Goal: Communication & Community: Answer question/provide support

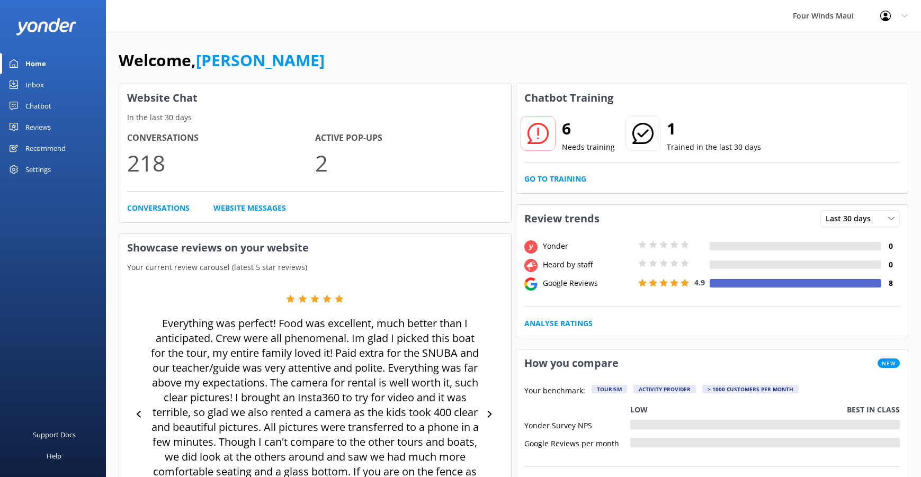
click at [37, 79] on div "Inbox" at bounding box center [34, 84] width 19 height 21
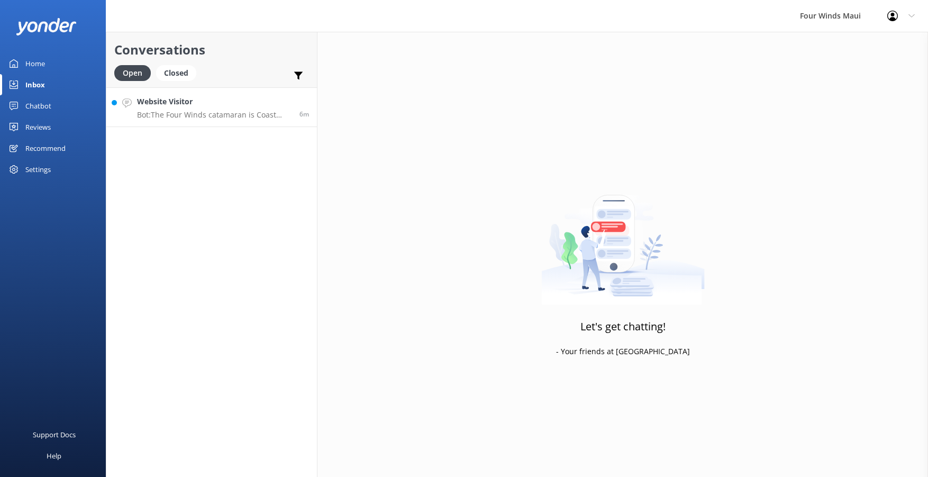
click at [269, 97] on h4 "Website Visitor" at bounding box center [214, 102] width 155 height 12
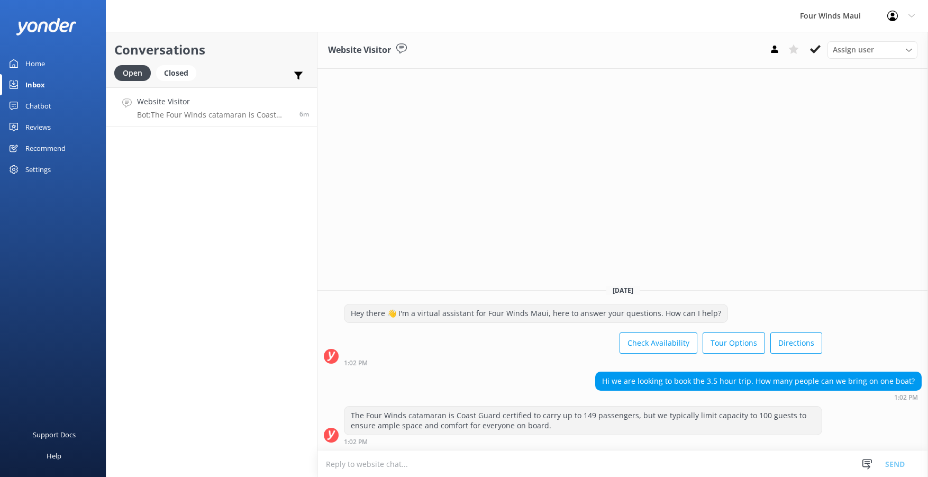
click at [344, 461] on textarea at bounding box center [623, 464] width 611 height 26
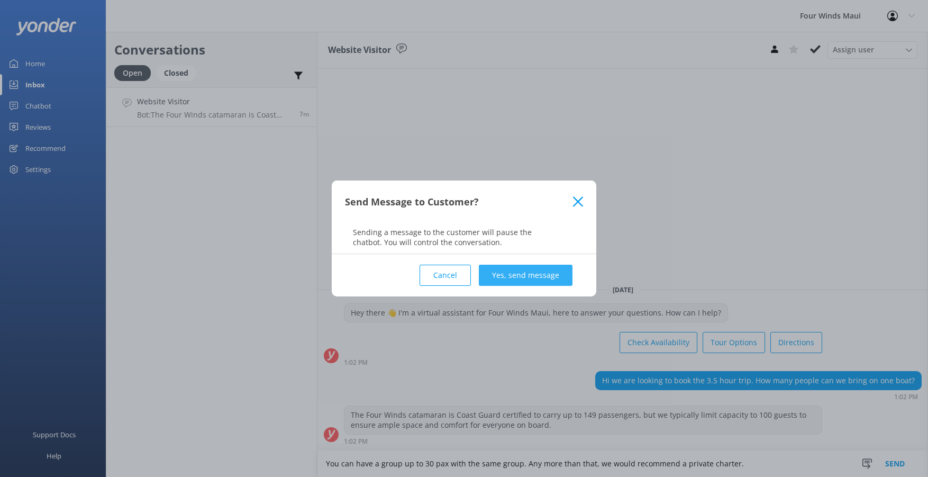
type textarea "You can have a group up to 30 pax with the same group. Any more than that, we w…"
click at [535, 280] on button "Yes, send message" at bounding box center [526, 275] width 94 height 21
